Goal: Check status: Check status

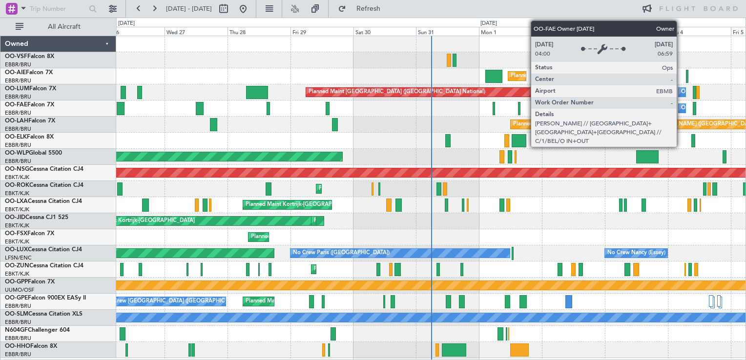
click at [681, 106] on div "Owner Melsbroek Air Base" at bounding box center [714, 108] width 66 height 15
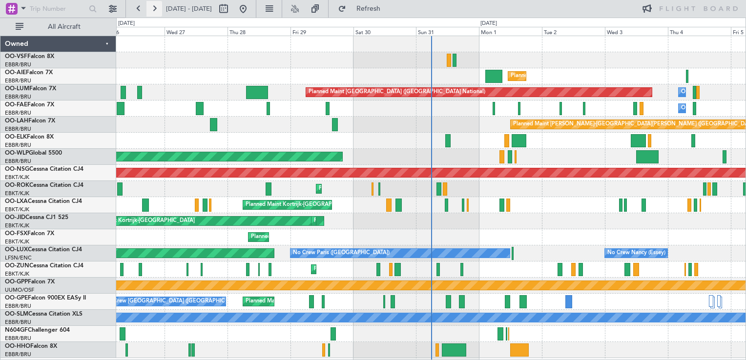
click at [154, 7] on button at bounding box center [154, 9] width 16 height 16
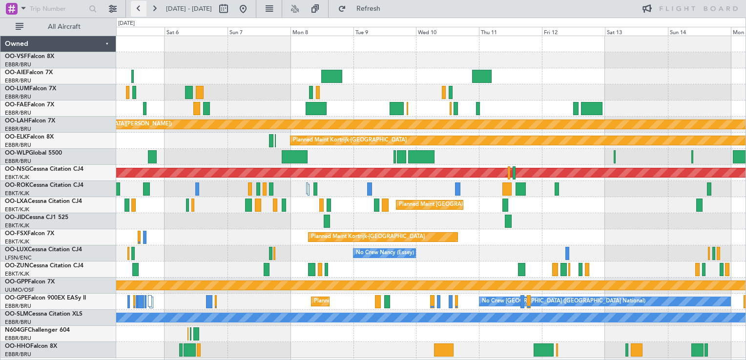
click at [138, 9] on button at bounding box center [139, 9] width 16 height 16
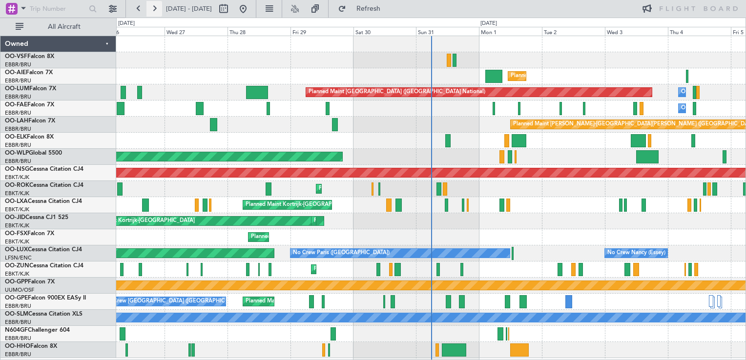
click at [152, 8] on button at bounding box center [154, 9] width 16 height 16
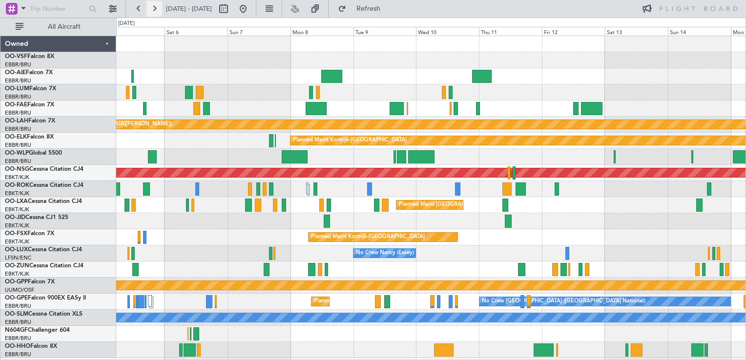
click at [158, 12] on button at bounding box center [154, 9] width 16 height 16
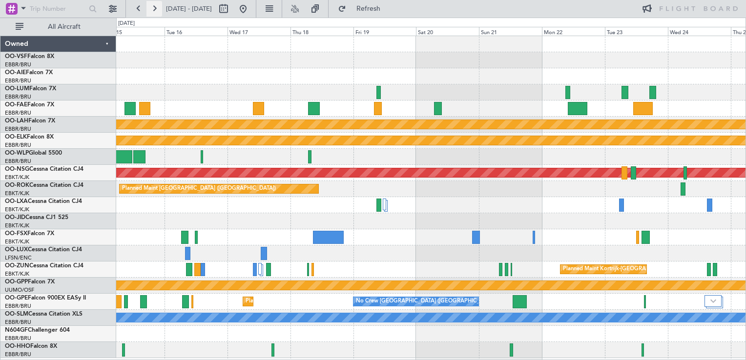
click at [156, 11] on button at bounding box center [154, 9] width 16 height 16
